Goal: Task Accomplishment & Management: Use online tool/utility

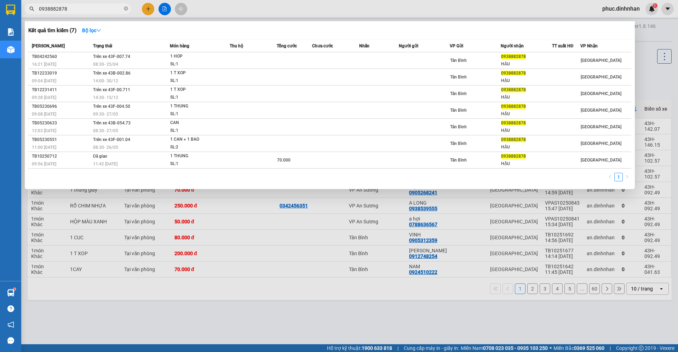
click at [93, 7] on input "0938882878" at bounding box center [80, 9] width 83 height 8
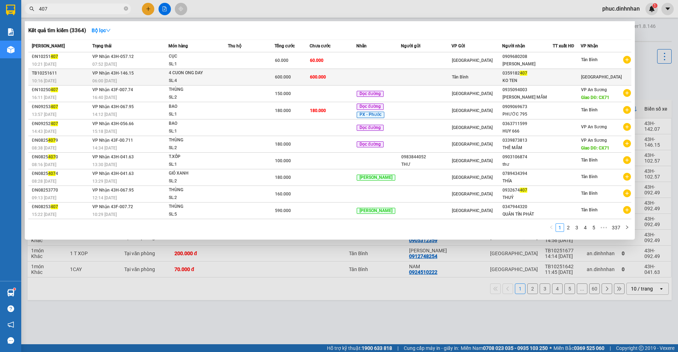
type input "407"
click at [401, 77] on td at bounding box center [426, 77] width 51 height 17
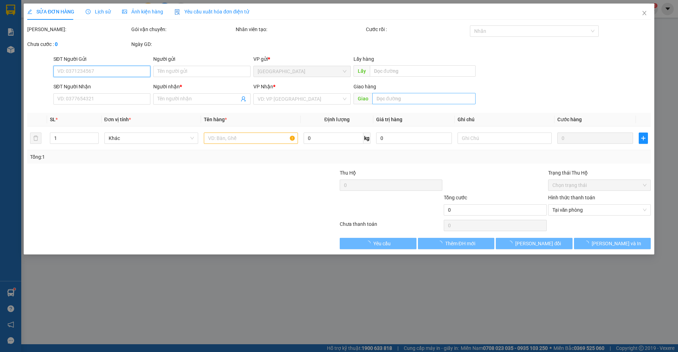
type input "0359182407"
type input "KO TEN"
type input "600.000"
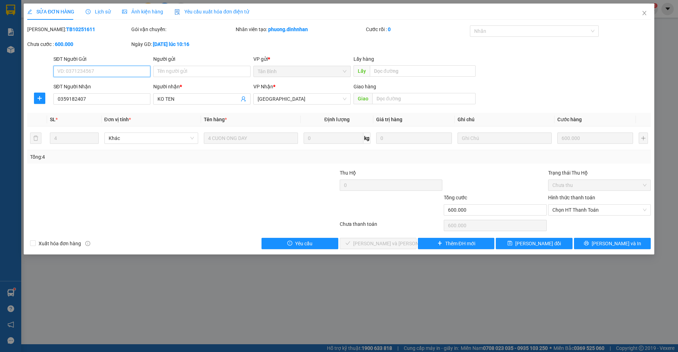
click at [116, 71] on input "SĐT Người Gửi" at bounding box center [101, 71] width 97 height 11
click at [644, 15] on icon "close" at bounding box center [644, 13] width 6 height 6
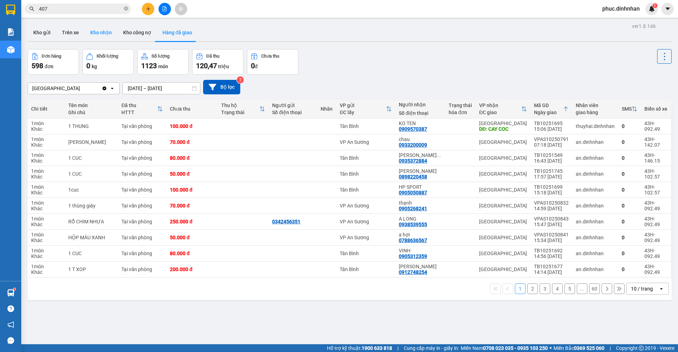
click at [99, 31] on button "Kho nhận" at bounding box center [101, 32] width 33 height 17
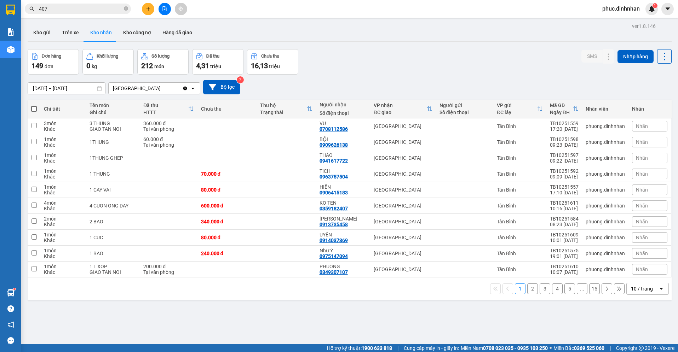
click at [640, 290] on div "10 / trang" at bounding box center [642, 288] width 22 height 7
click at [637, 271] on span "100 / trang" at bounding box center [638, 273] width 25 height 7
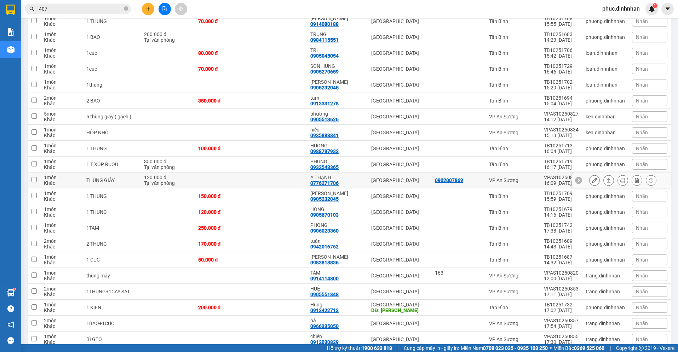
scroll to position [1401, 0]
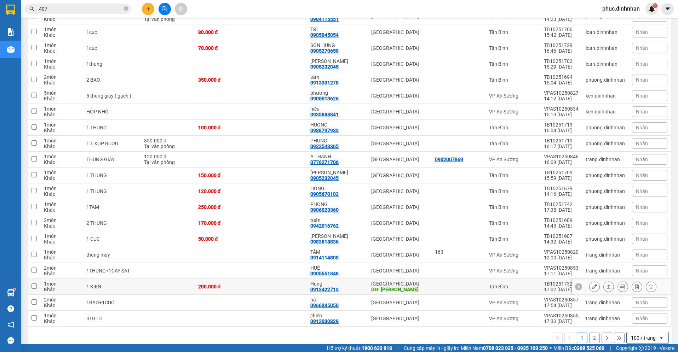
click at [247, 284] on div "200.000 đ" at bounding box center [222, 287] width 49 height 6
checkbox input "true"
